Goal: Find specific page/section: Find specific page/section

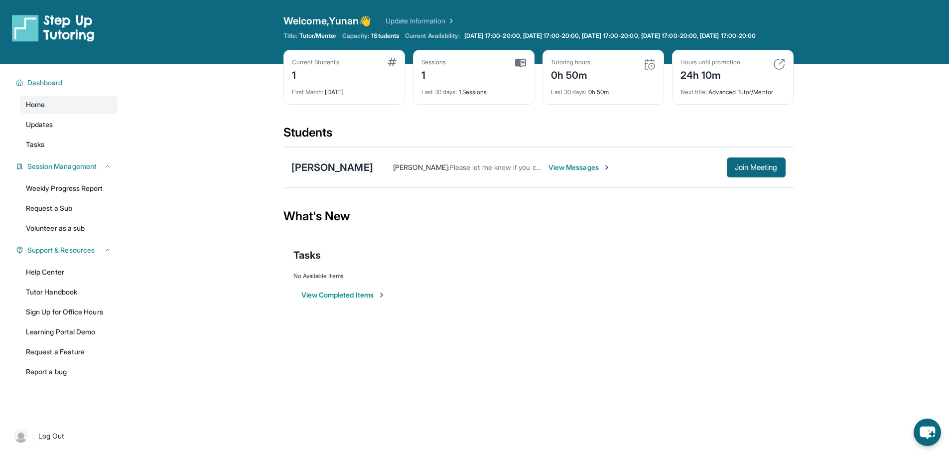
click at [326, 174] on div "[PERSON_NAME]" at bounding box center [333, 167] width 82 height 14
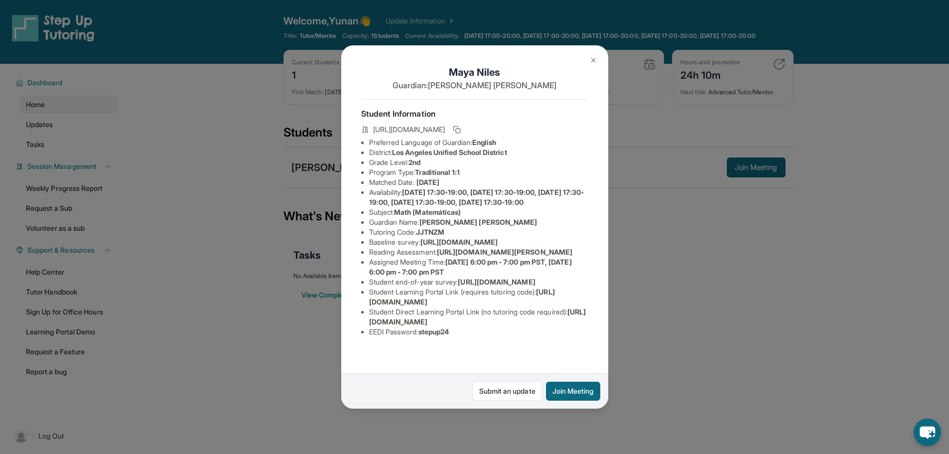
scroll to position [91, 0]
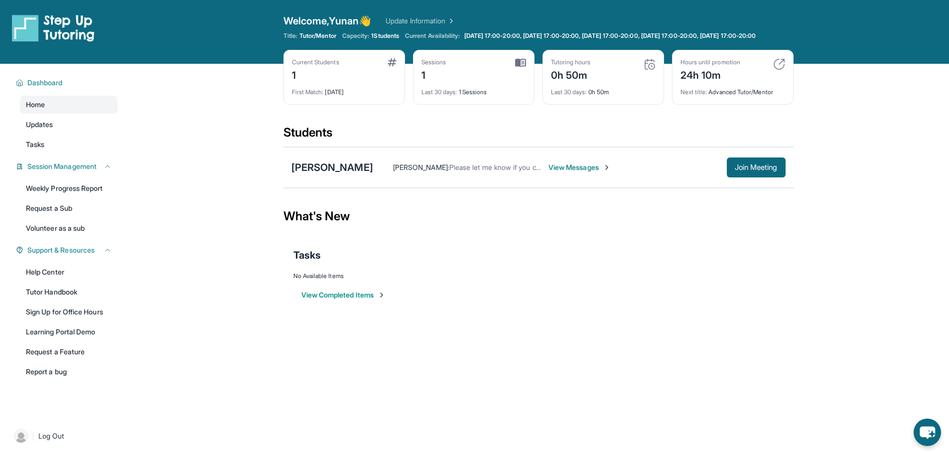
click at [649, 70] on img at bounding box center [650, 64] width 12 height 12
